Goal: Book appointment/travel/reservation

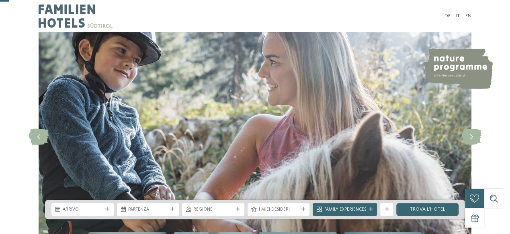
scroll to position [84, 0]
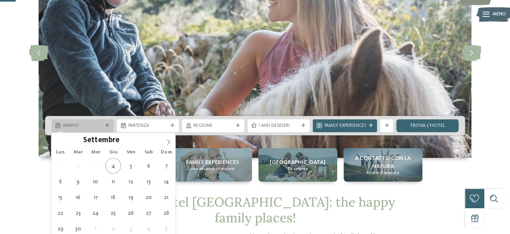
click at [107, 129] on div "Arrivo" at bounding box center [82, 125] width 62 height 13
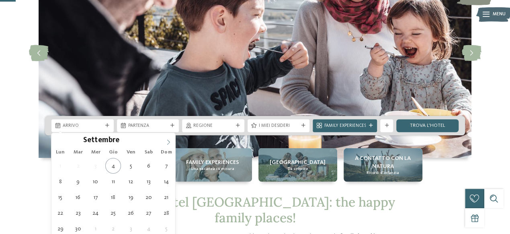
click at [165, 143] on span at bounding box center [169, 140] width 14 height 14
click at [170, 142] on icon at bounding box center [169, 142] width 6 height 6
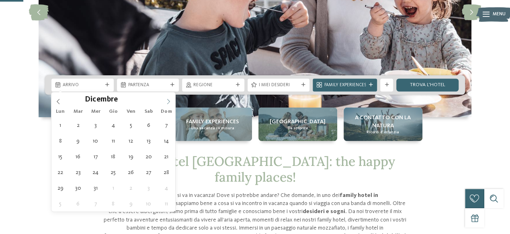
scroll to position [125, 0]
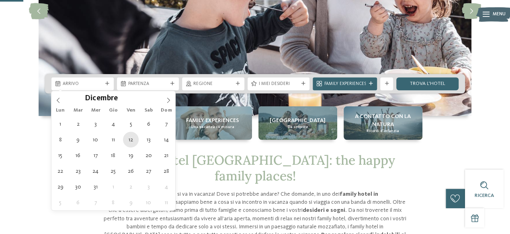
type div "[DATE]"
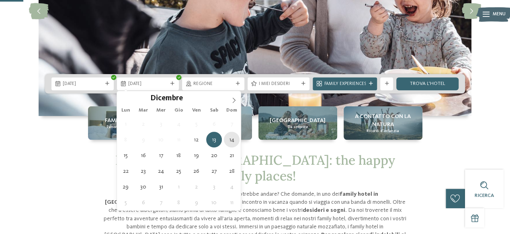
type div "[DATE]"
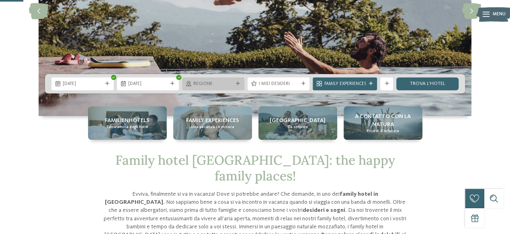
click at [237, 80] on div "Regione" at bounding box center [213, 83] width 62 height 13
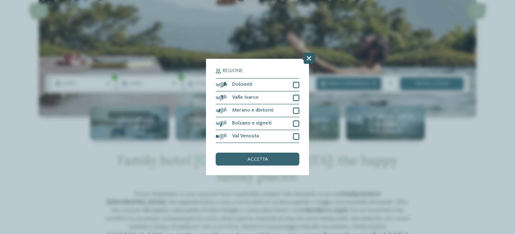
click at [306, 58] on icon at bounding box center [309, 58] width 14 height 11
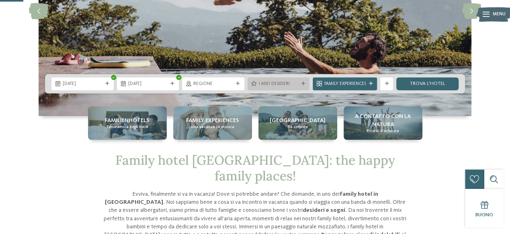
click at [305, 85] on icon at bounding box center [303, 84] width 4 height 4
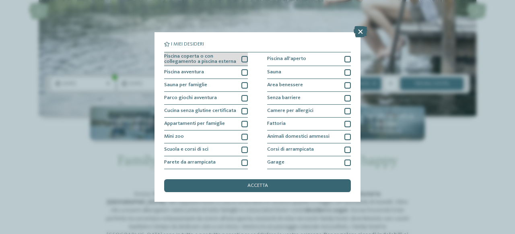
click at [244, 59] on div at bounding box center [244, 59] width 6 height 6
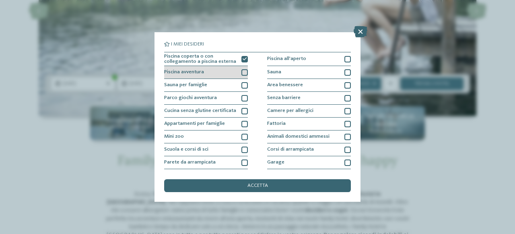
click at [245, 70] on div at bounding box center [244, 72] width 6 height 6
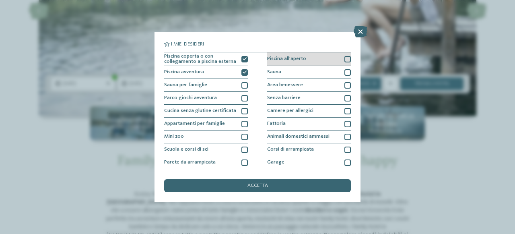
click at [345, 58] on div at bounding box center [347, 59] width 6 height 6
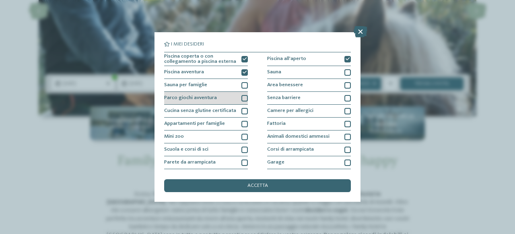
click at [245, 95] on div at bounding box center [244, 98] width 6 height 6
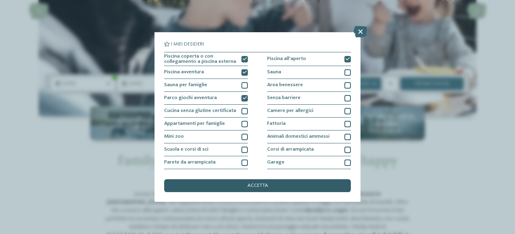
click at [269, 187] on div "accetta" at bounding box center [257, 185] width 187 height 13
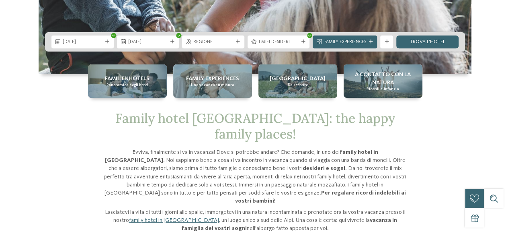
scroll to position [0, 0]
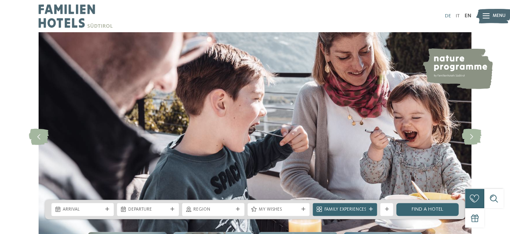
click at [448, 16] on link "DE" at bounding box center [448, 15] width 6 height 5
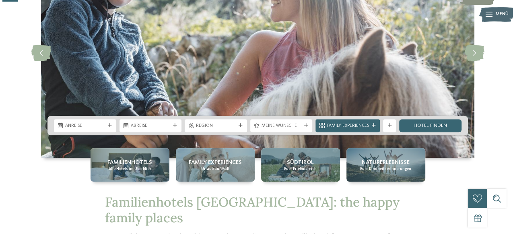
scroll to position [84, 0]
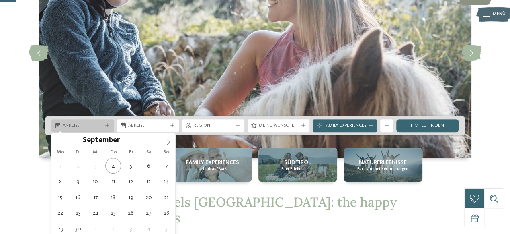
click at [102, 126] on span "Anreise" at bounding box center [83, 126] width 40 height 6
click at [168, 143] on icon at bounding box center [169, 142] width 6 height 6
click at [169, 145] on span at bounding box center [169, 140] width 14 height 14
click at [169, 141] on icon at bounding box center [168, 141] width 3 height 5
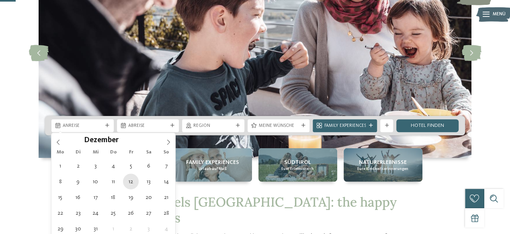
type div "12.12.2025"
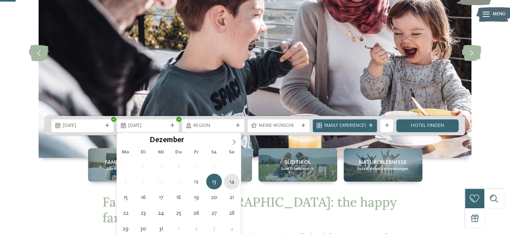
type div "14.12.2025"
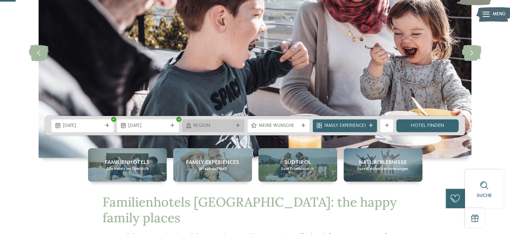
click at [237, 125] on icon at bounding box center [238, 125] width 4 height 4
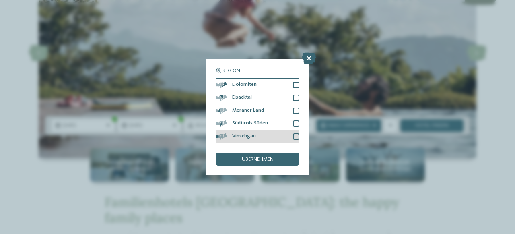
click at [296, 136] on div at bounding box center [296, 136] width 6 height 6
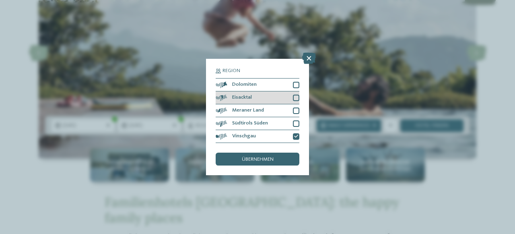
click at [296, 97] on div at bounding box center [296, 98] width 6 height 6
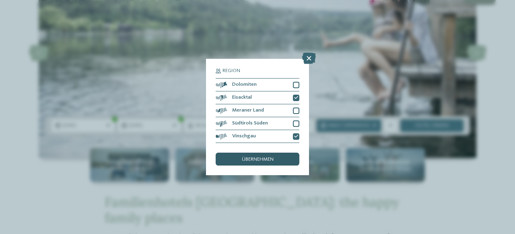
click at [267, 161] on span "übernehmen" at bounding box center [258, 159] width 32 height 5
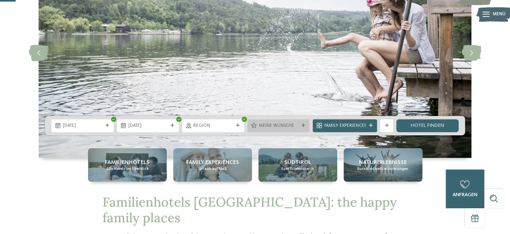
click at [304, 128] on div "Meine Wünsche" at bounding box center [279, 125] width 62 height 13
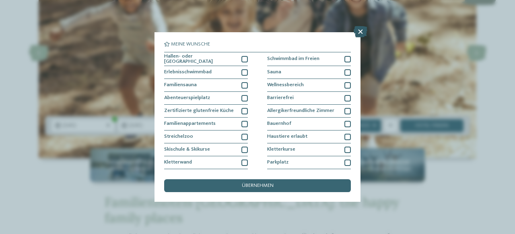
click at [359, 33] on icon at bounding box center [361, 31] width 14 height 11
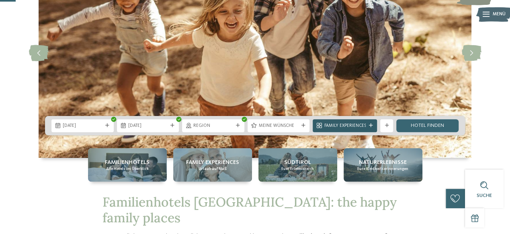
click at [367, 124] on div "Family Experiences" at bounding box center [345, 125] width 45 height 7
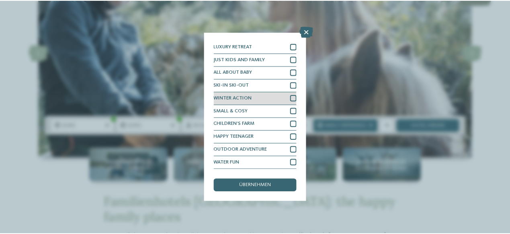
scroll to position [0, 0]
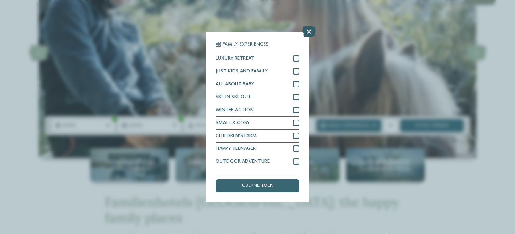
click at [311, 32] on icon at bounding box center [309, 31] width 14 height 11
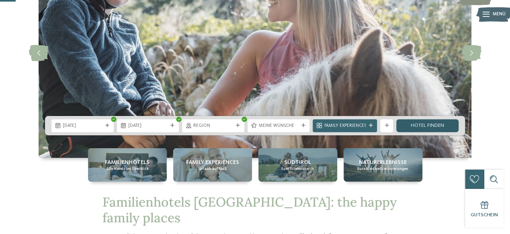
click at [433, 128] on link "Hotel finden" at bounding box center [428, 125] width 62 height 13
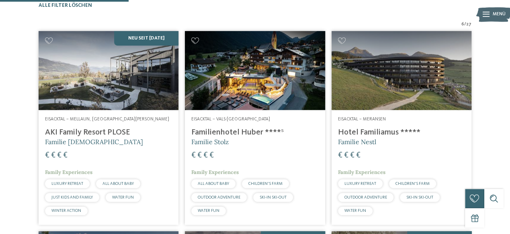
scroll to position [199, 0]
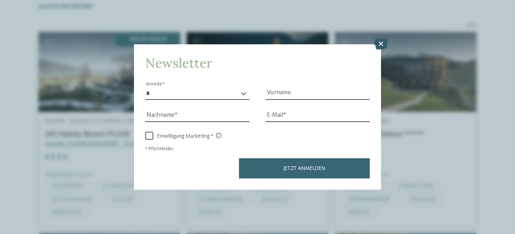
click at [380, 41] on icon at bounding box center [381, 43] width 14 height 11
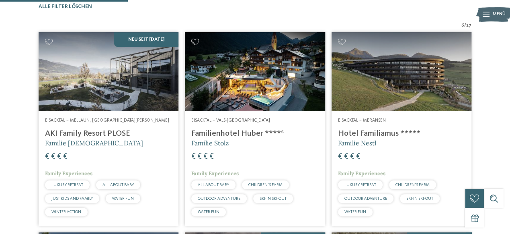
click at [76, 107] on img at bounding box center [109, 71] width 140 height 79
click at [85, 138] on h4 "AKI Family Resort PLOSE" at bounding box center [108, 134] width 127 height 10
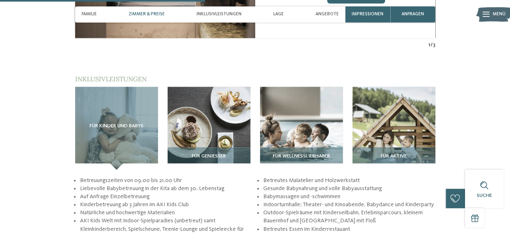
scroll to position [962, 0]
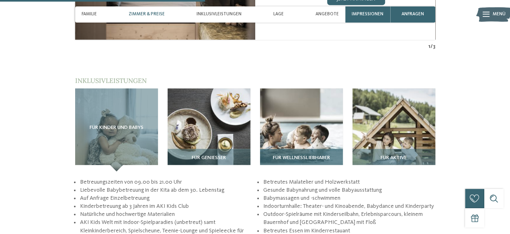
click at [303, 113] on img at bounding box center [301, 129] width 83 height 83
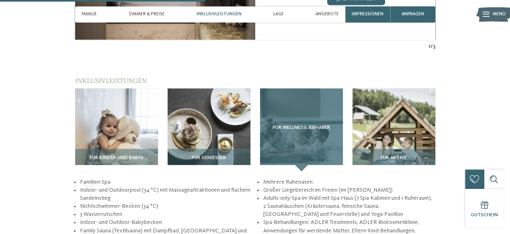
click at [304, 148] on div "Für Wellnessliebhaber" at bounding box center [301, 129] width 83 height 83
click at [306, 125] on span "Für Wellnessliebhaber" at bounding box center [301, 128] width 57 height 6
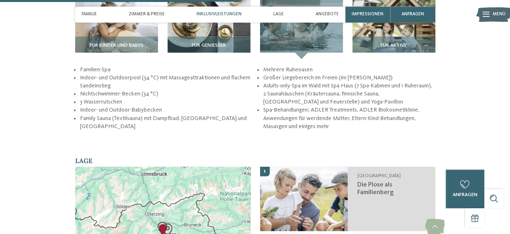
scroll to position [1004, 0]
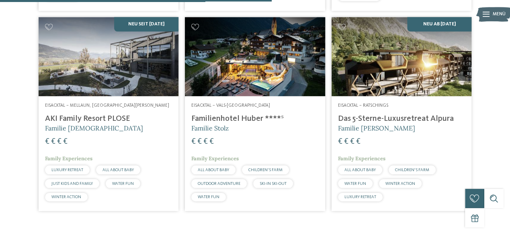
scroll to position [422, 0]
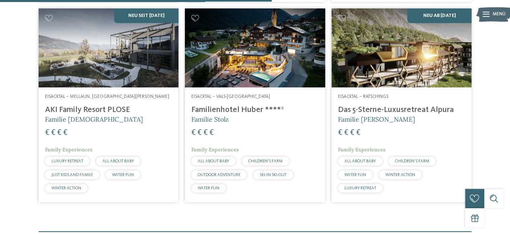
click at [252, 115] on h4 "Familienhotel Huber ****ˢ" at bounding box center [254, 110] width 127 height 10
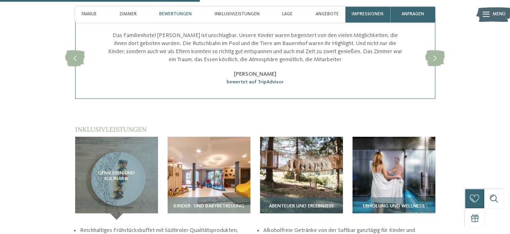
scroll to position [962, 0]
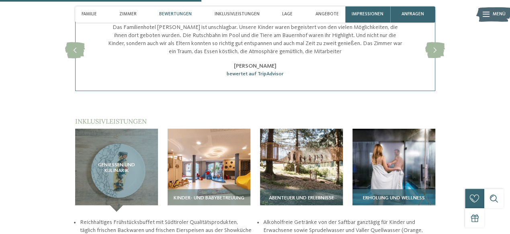
click at [389, 168] on img at bounding box center [394, 170] width 83 height 83
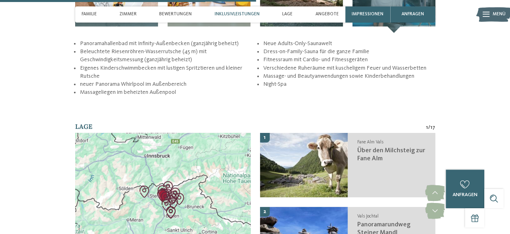
scroll to position [1088, 0]
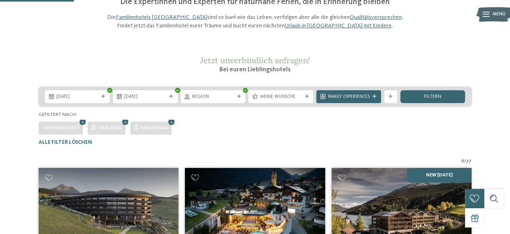
scroll to position [115, 0]
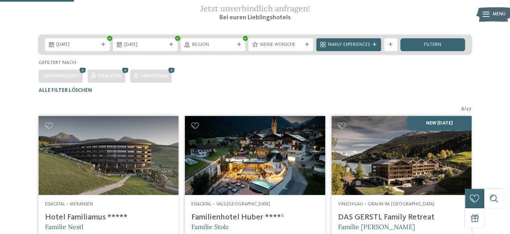
click at [100, 163] on img at bounding box center [109, 155] width 140 height 79
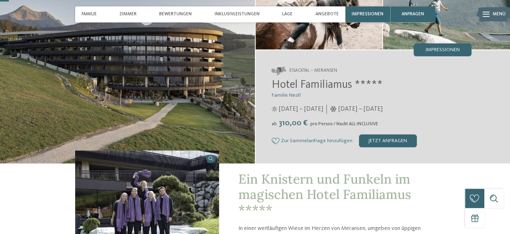
scroll to position [42, 0]
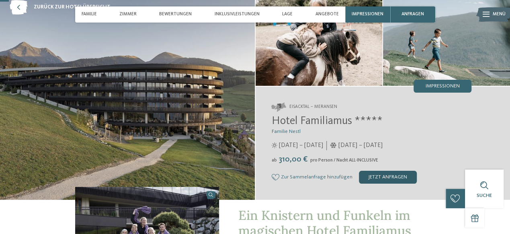
click at [399, 174] on div "jetzt anfragen" at bounding box center [388, 177] width 58 height 13
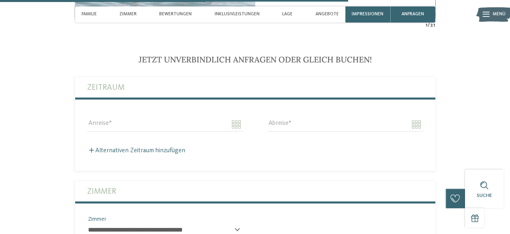
scroll to position [1701, 0]
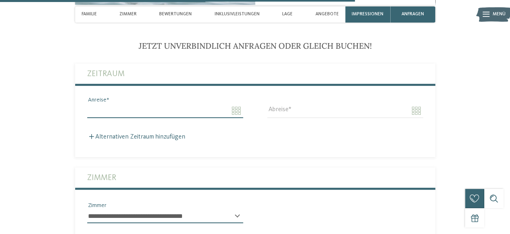
click at [234, 111] on input "Anreise" at bounding box center [165, 111] width 156 height 14
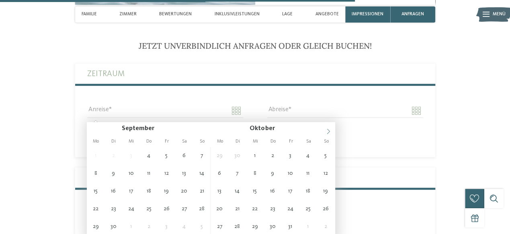
click at [329, 130] on icon at bounding box center [329, 131] width 6 height 6
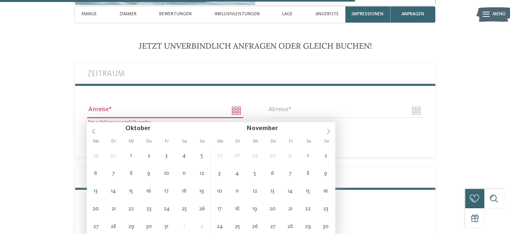
click at [329, 130] on icon at bounding box center [329, 131] width 6 height 6
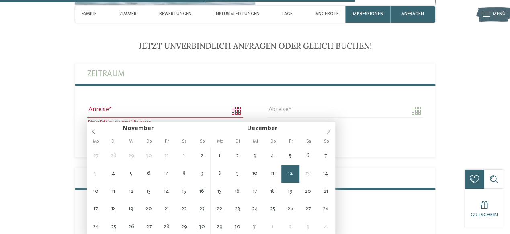
type input "**********"
type input "****"
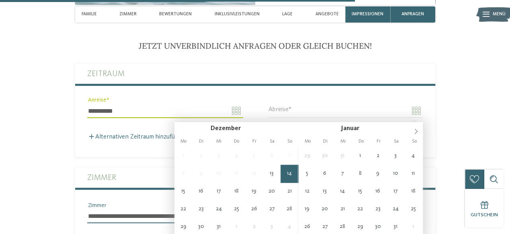
type input "**********"
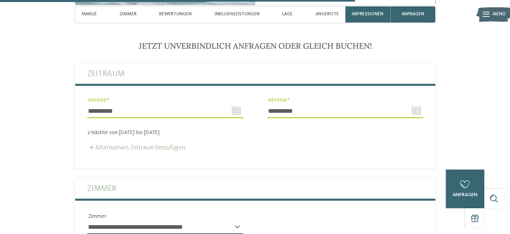
click at [138, 151] on label "Alternativen Zeitraum hinzufügen" at bounding box center [136, 147] width 98 height 6
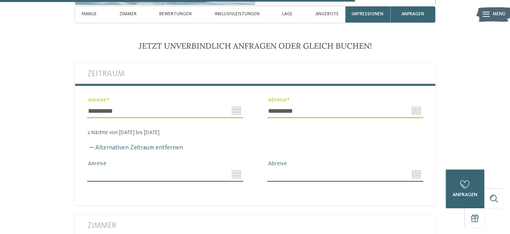
click at [233, 181] on input "Anreise" at bounding box center [165, 174] width 156 height 14
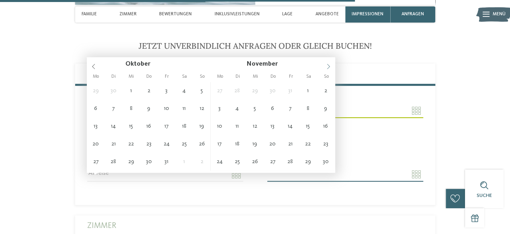
click at [330, 64] on icon at bounding box center [329, 67] width 6 height 6
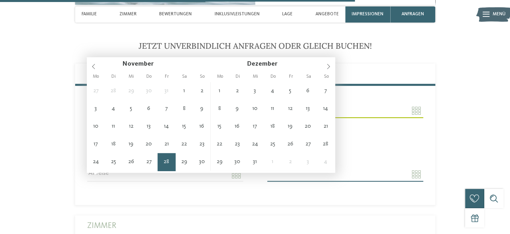
type input "**********"
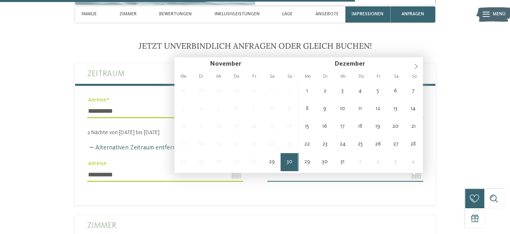
type input "**********"
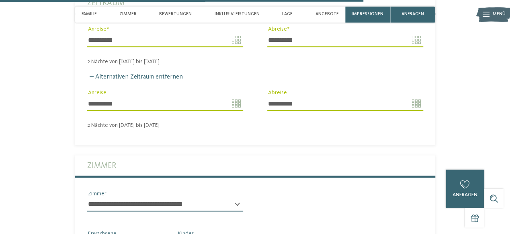
scroll to position [1785, 0]
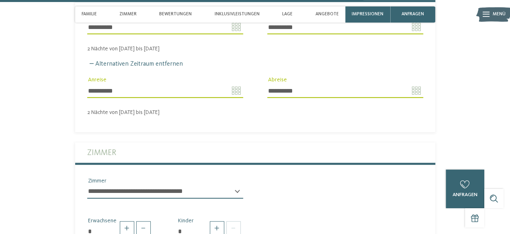
click at [160, 160] on label "Zimmer" at bounding box center [255, 152] width 336 height 20
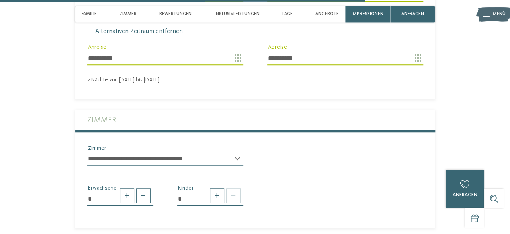
scroll to position [1868, 0]
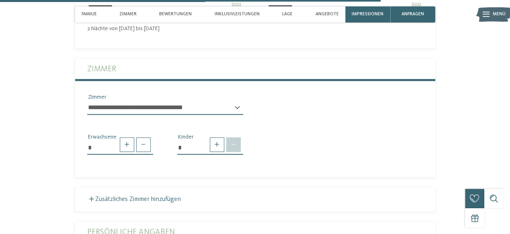
click at [237, 152] on span at bounding box center [233, 144] width 14 height 14
click at [218, 152] on span at bounding box center [217, 144] width 14 height 14
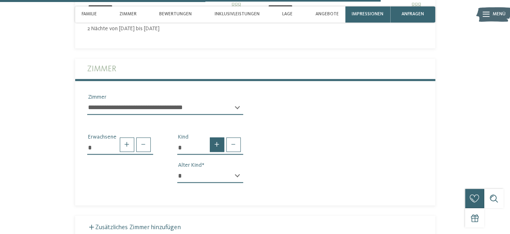
click at [218, 150] on span at bounding box center [217, 144] width 14 height 14
type input "*"
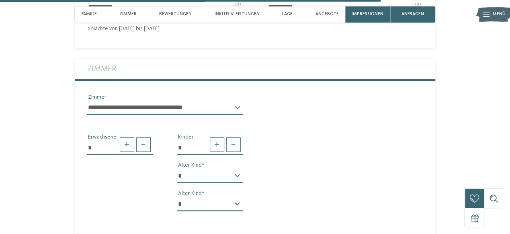
click at [177, 169] on select "* * * * * * * * * * * ** ** ** ** ** ** ** **" at bounding box center [210, 176] width 66 height 14
click option "**" at bounding box center [0, 0] width 0 height 0
click at [177, 169] on select "* * * * * * * * * * * ** ** ** ** ** ** ** **" at bounding box center [210, 176] width 66 height 14
select select "**"
click option "**" at bounding box center [0, 0] width 0 height 0
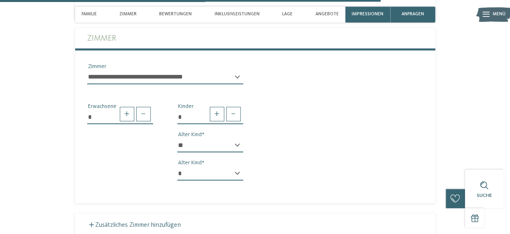
scroll to position [1910, 0]
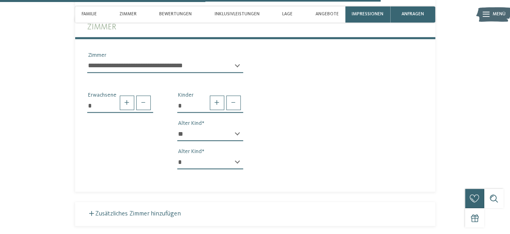
select select "*"
click option "*" at bounding box center [0, 0] width 0 height 0
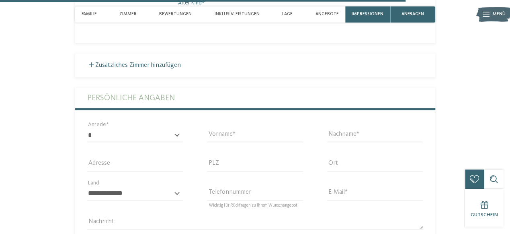
scroll to position [2078, 0]
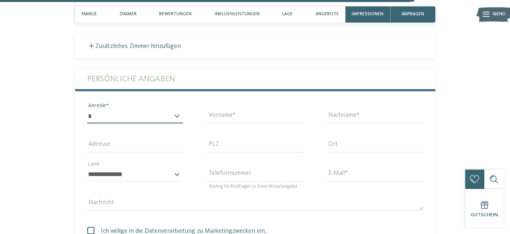
click at [87, 109] on select "* **** **** ******* ******" at bounding box center [135, 116] width 96 height 14
select select "*"
click option "****" at bounding box center [0, 0] width 0 height 0
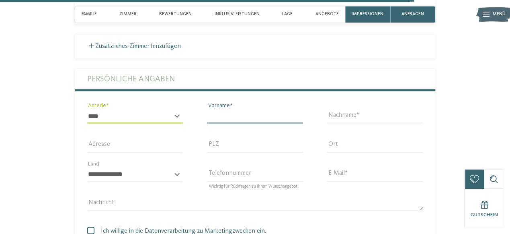
click at [254, 121] on input "Vorname" at bounding box center [255, 116] width 96 height 14
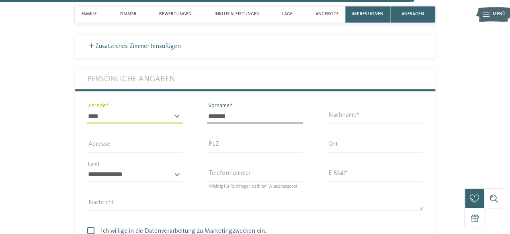
type input "*******"
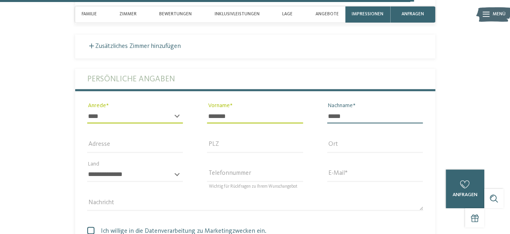
type input "*****"
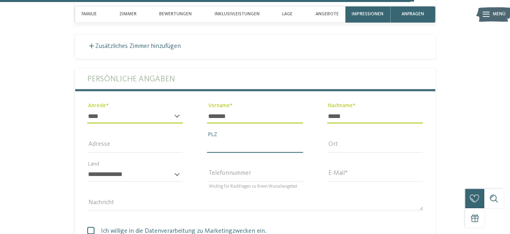
type input "*"
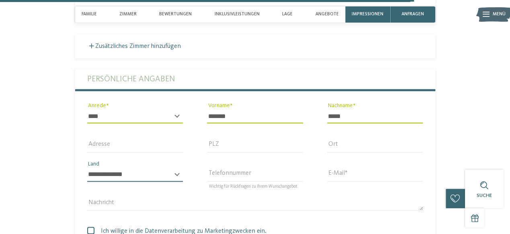
select select "**"
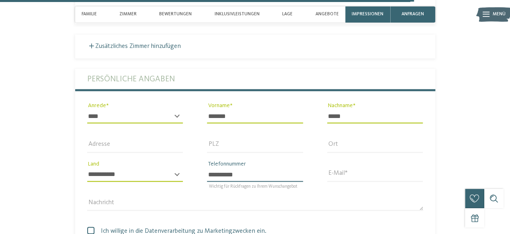
type input "**********"
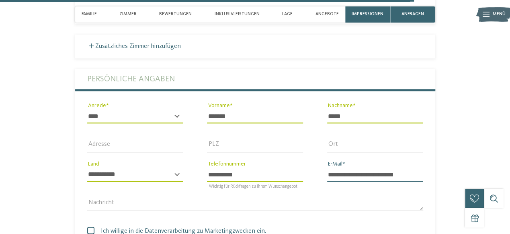
type input "**********"
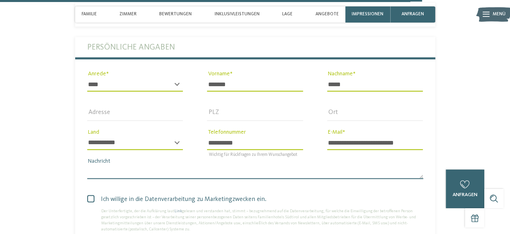
scroll to position [2119, 0]
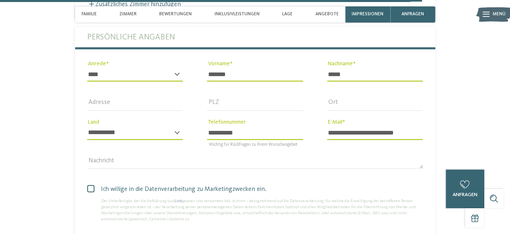
click at [90, 192] on span at bounding box center [90, 188] width 7 height 7
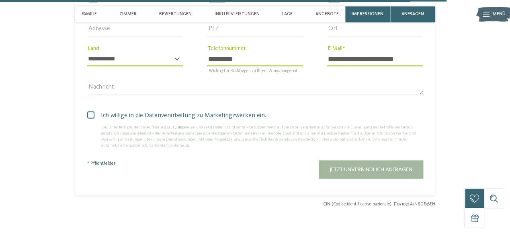
scroll to position [2245, 0]
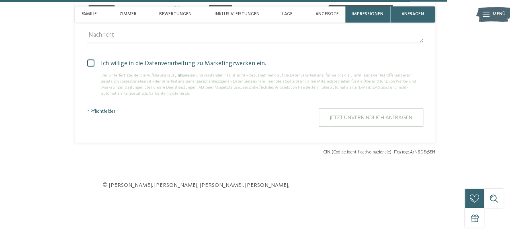
click at [351, 120] on span "Jetzt unverbindlich anfragen" at bounding box center [371, 117] width 83 height 6
